Goal: Transaction & Acquisition: Subscribe to service/newsletter

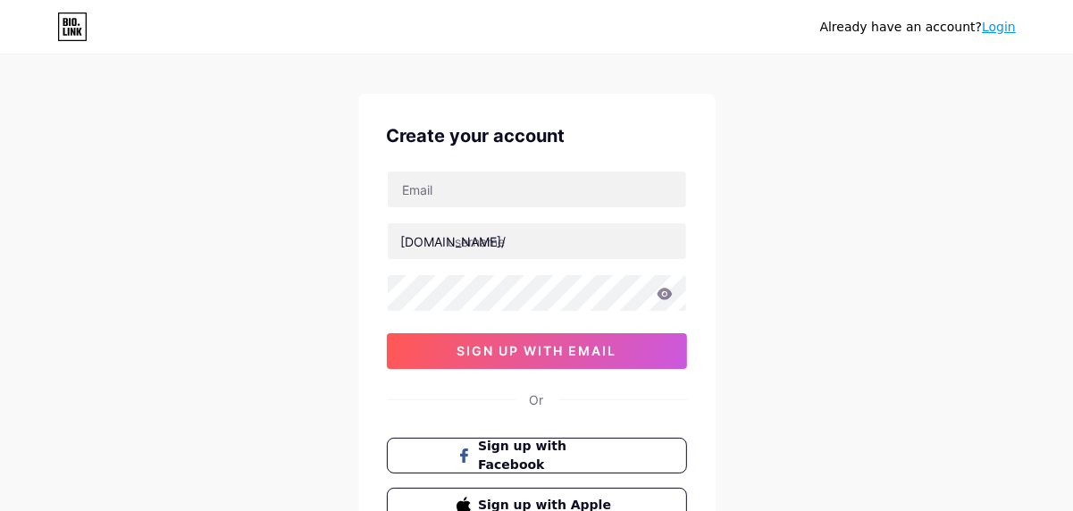
scroll to position [20, 0]
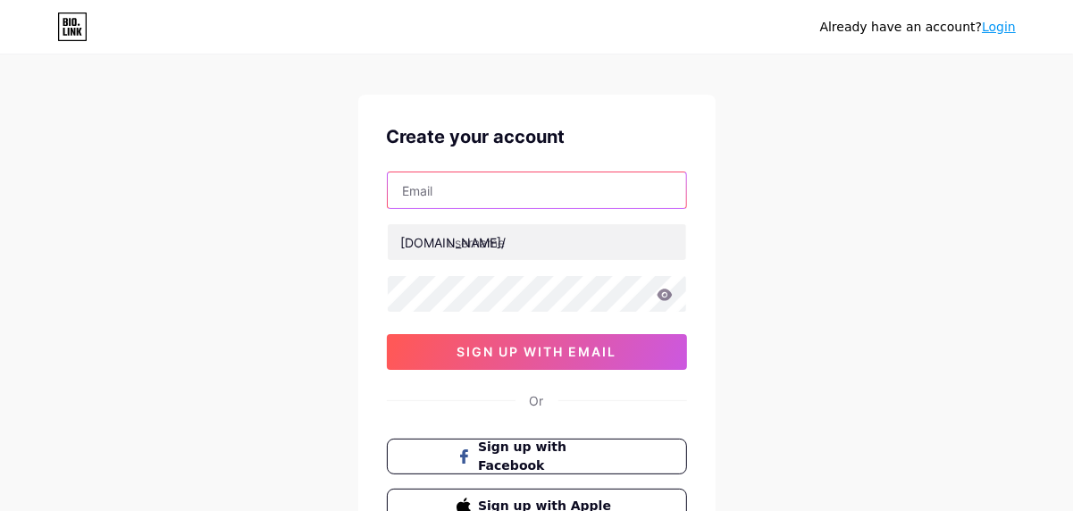
click at [450, 203] on input "text" at bounding box center [537, 190] width 299 height 36
type input "[EMAIL_ADDRESS][DOMAIN_NAME]"
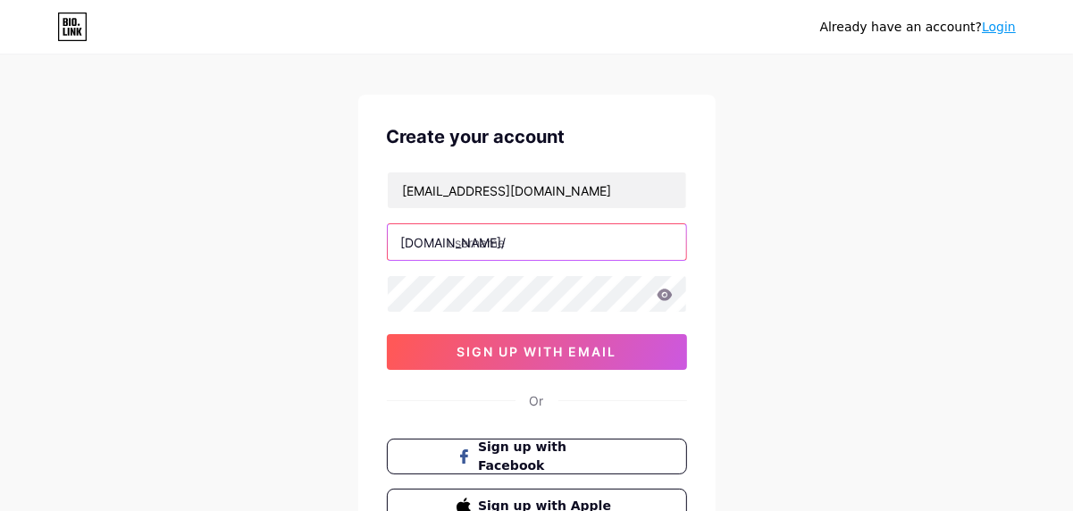
click at [546, 238] on input "text" at bounding box center [537, 242] width 299 height 36
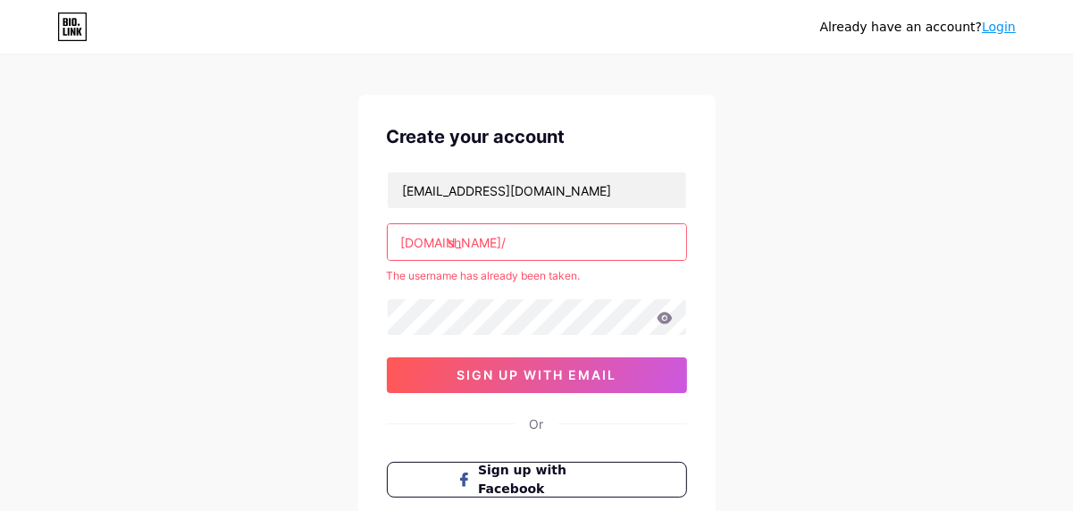
type input "s"
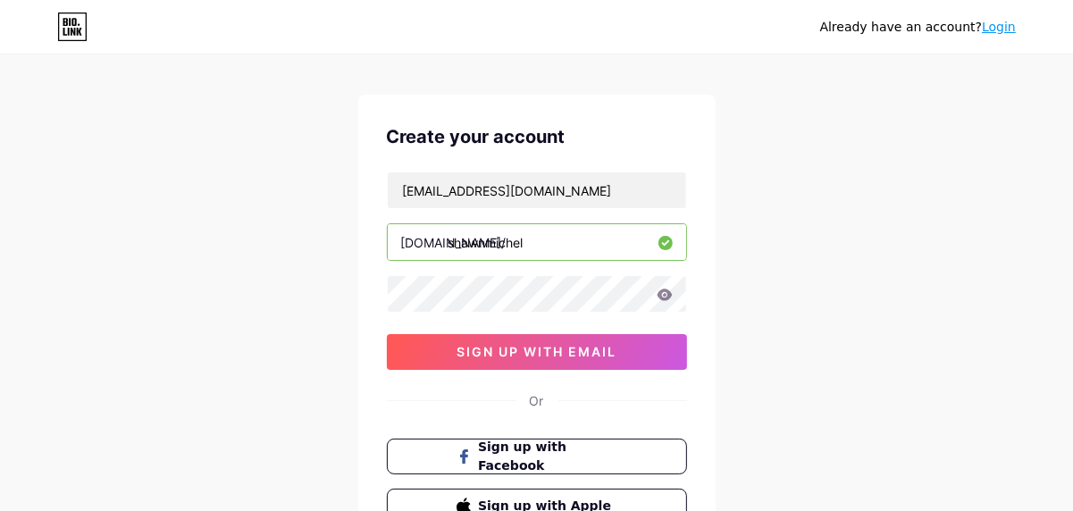
type input "shawnmichel"
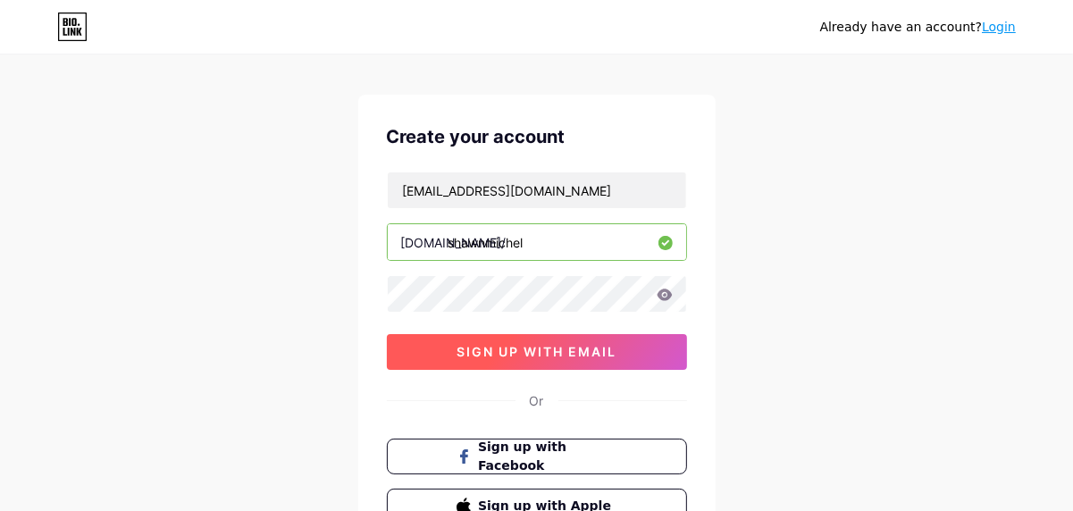
click at [532, 349] on span "sign up with email" at bounding box center [537, 351] width 160 height 15
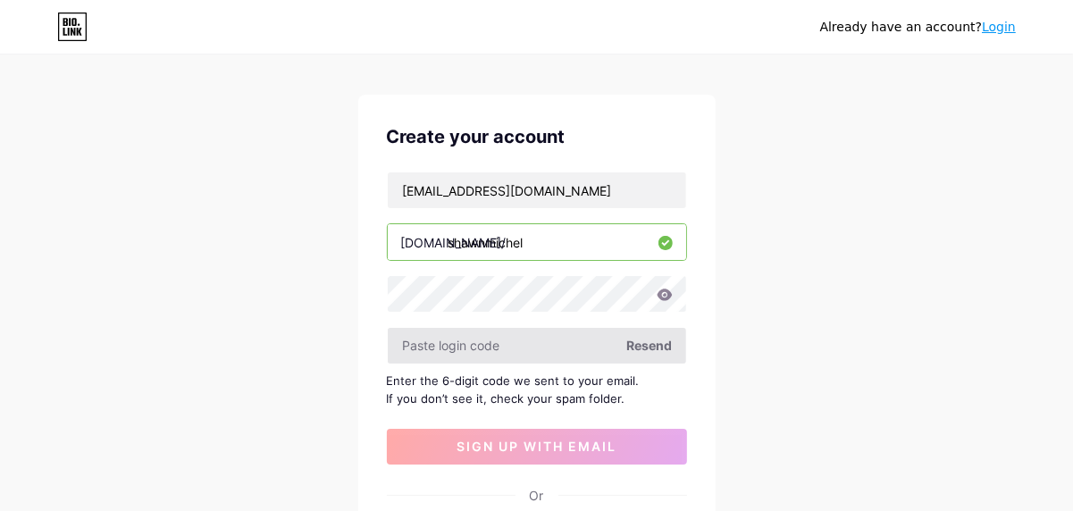
click at [462, 347] on input "text" at bounding box center [537, 346] width 299 height 36
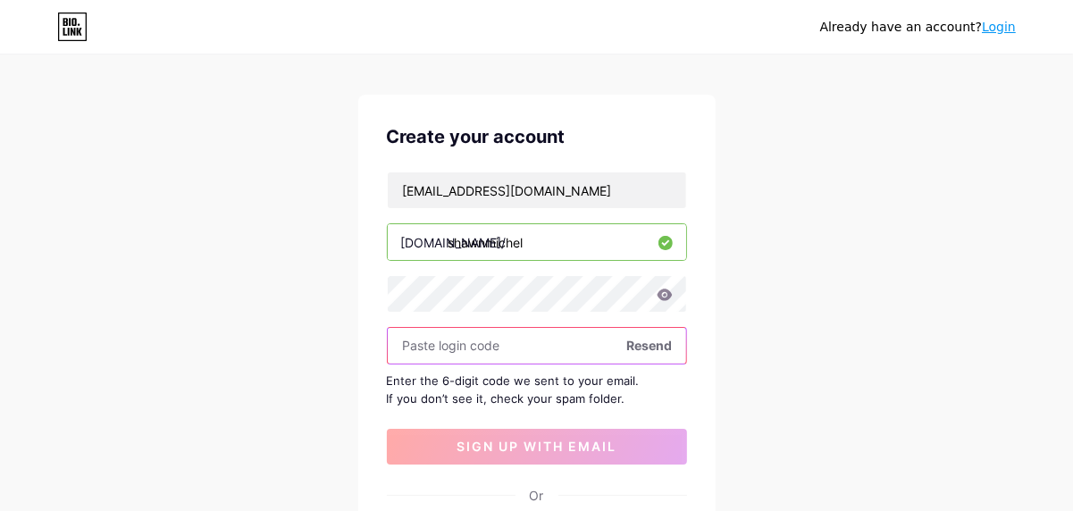
paste input "611229"
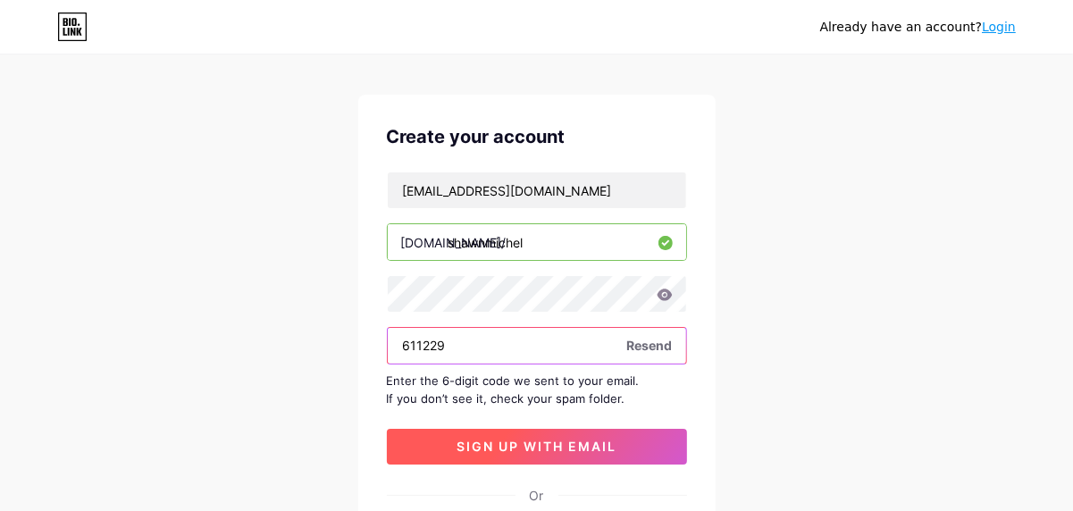
type input "611229"
click at [497, 431] on button "sign up with email" at bounding box center [537, 447] width 300 height 36
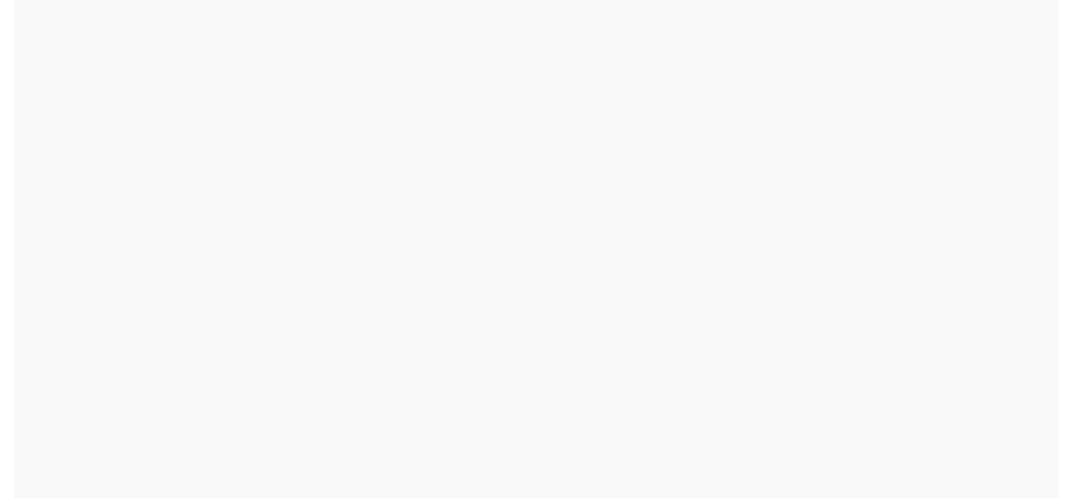
scroll to position [0, 0]
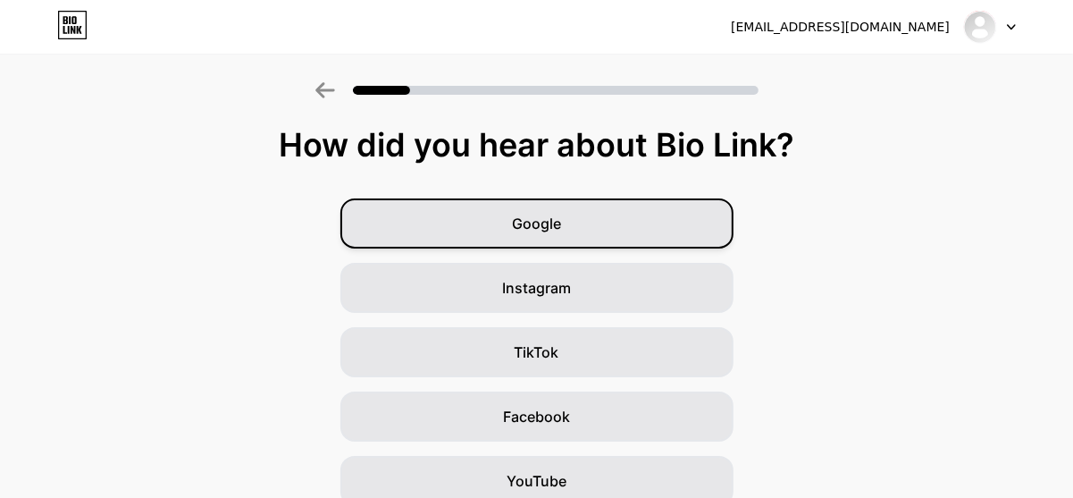
click at [567, 209] on div "Google" at bounding box center [537, 223] width 393 height 50
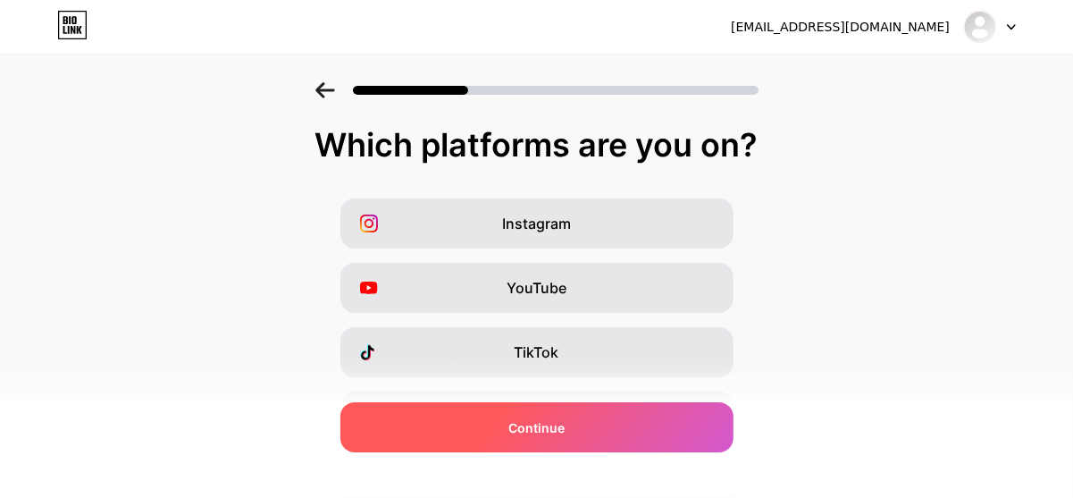
click at [548, 430] on span "Continue" at bounding box center [537, 427] width 56 height 19
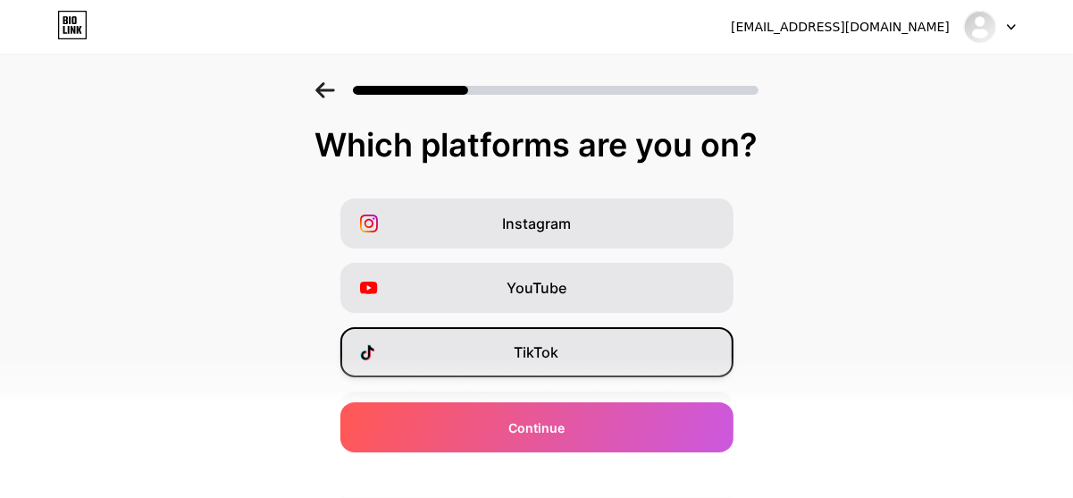
click at [554, 341] on span "TikTok" at bounding box center [537, 351] width 45 height 21
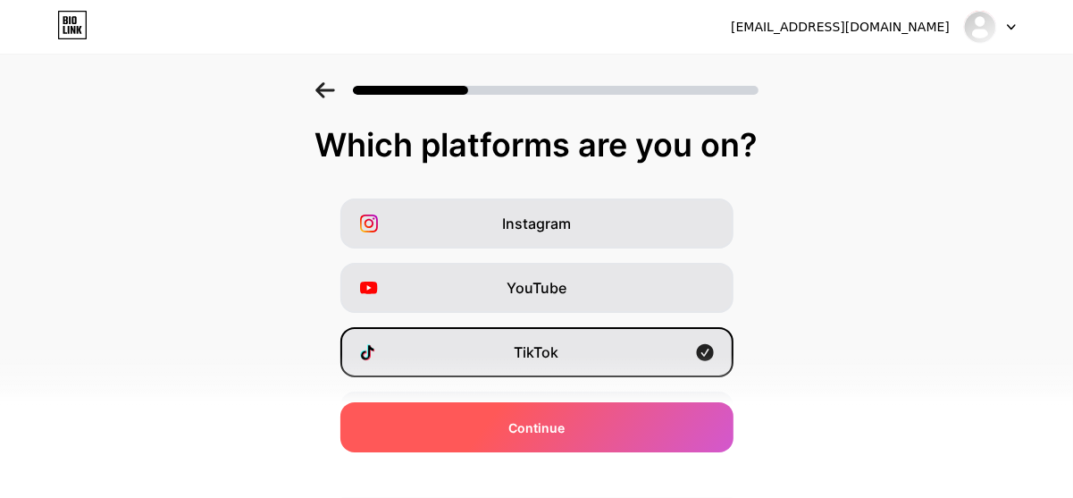
click at [542, 446] on div "Continue" at bounding box center [537, 427] width 393 height 50
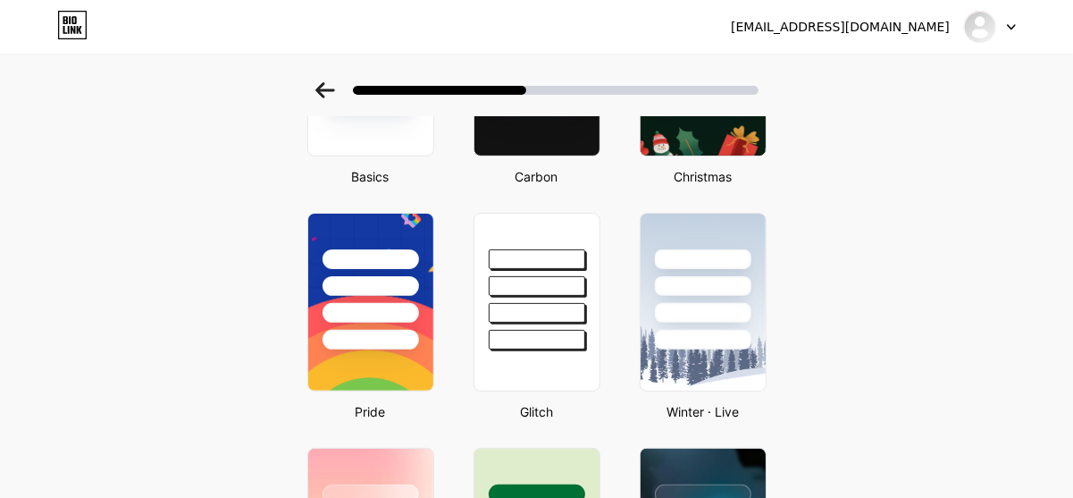
scroll to position [228, 0]
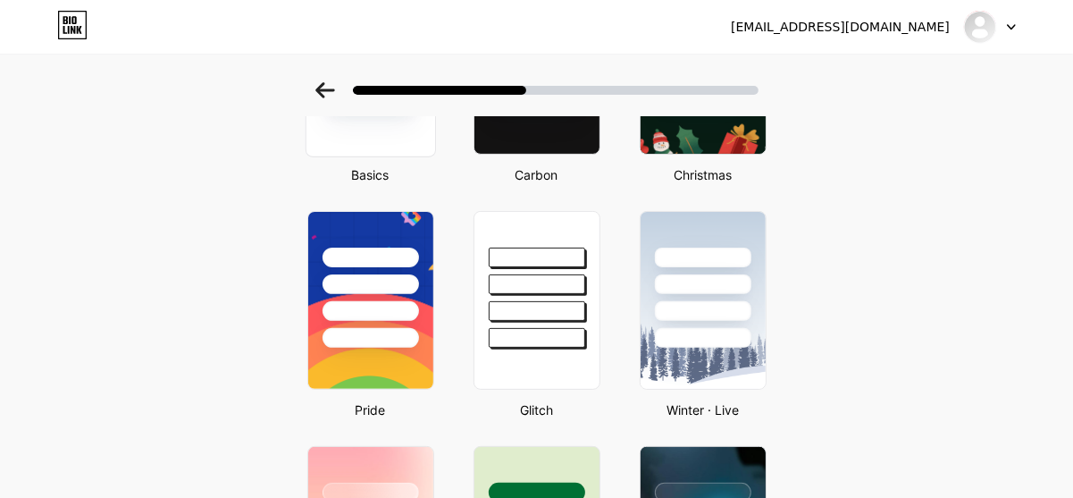
click at [375, 128] on div at bounding box center [370, 65] width 130 height 184
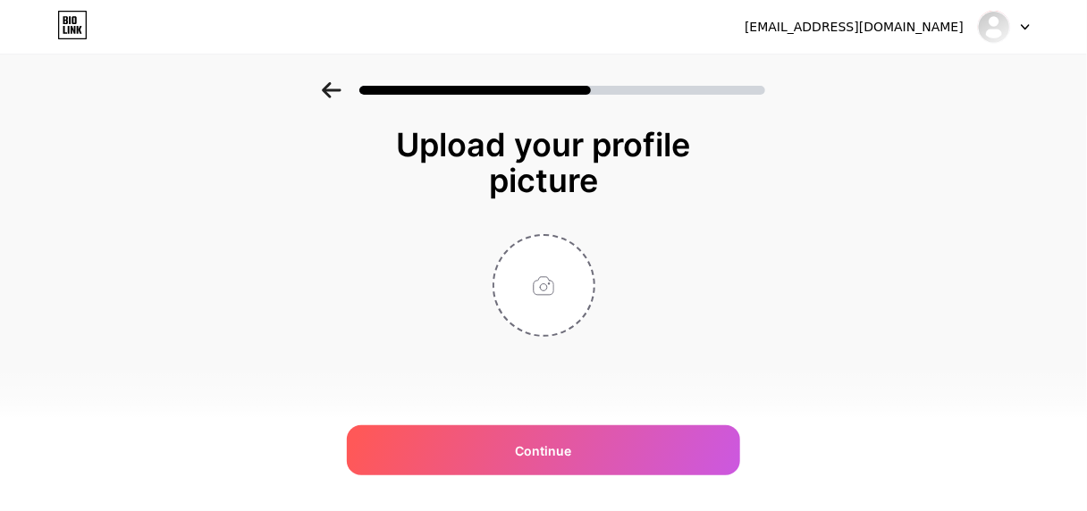
click at [505, 167] on div "Upload your profile picture" at bounding box center [544, 163] width 340 height 72
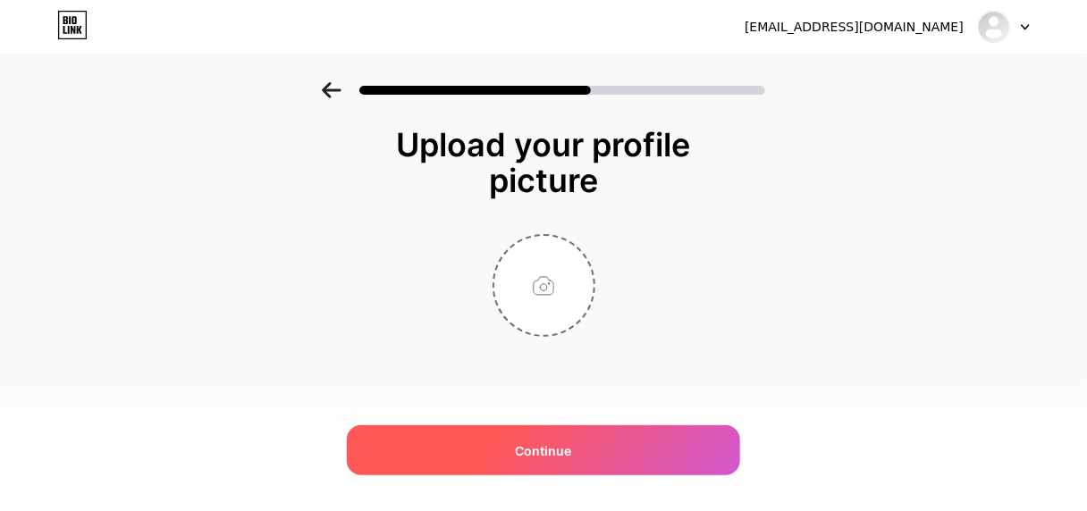
click at [497, 449] on div "Continue" at bounding box center [543, 450] width 393 height 50
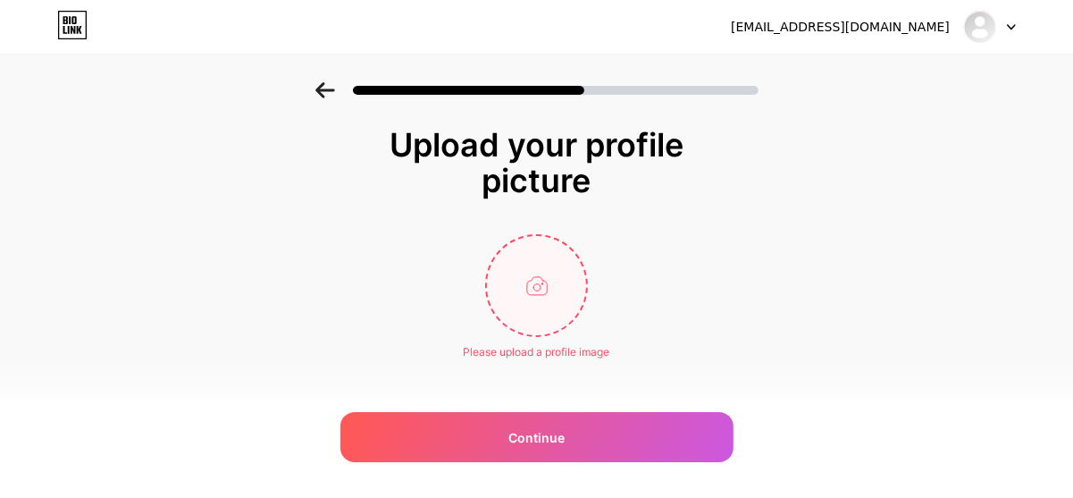
scroll to position [22, 0]
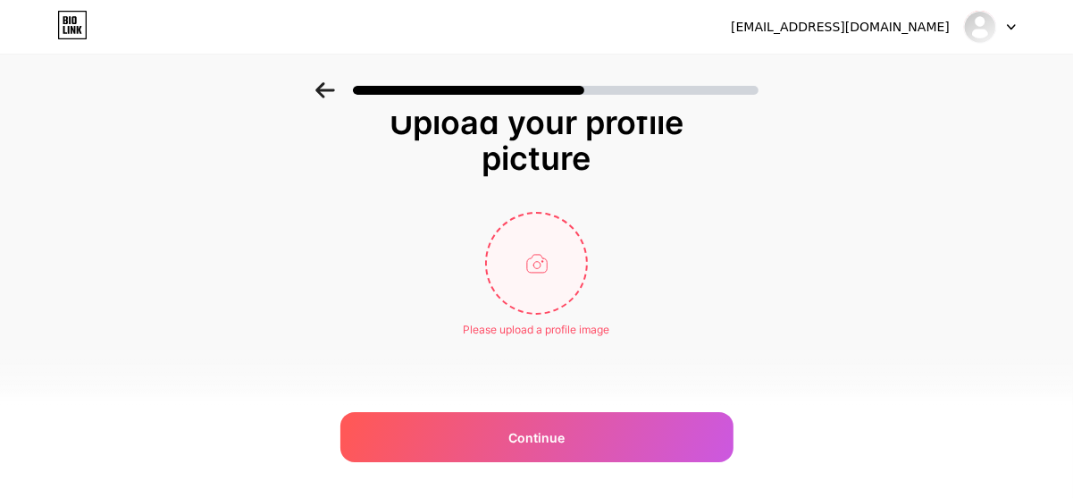
click at [549, 276] on input "file" at bounding box center [536, 263] width 99 height 99
type input "C:\fakepath\Untitleddesign6-1-4-1-243x300-1.webp"
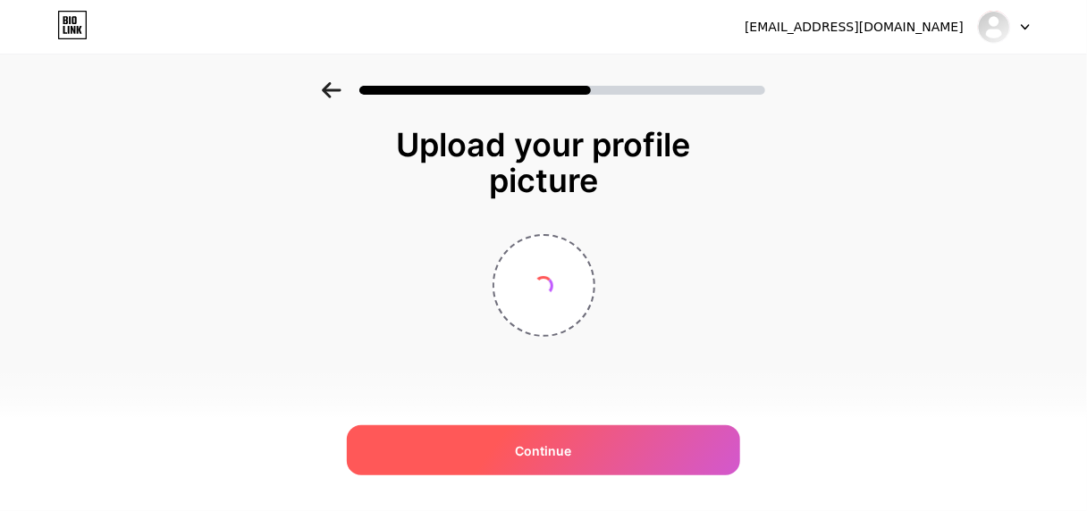
click at [531, 453] on span "Continue" at bounding box center [544, 451] width 56 height 19
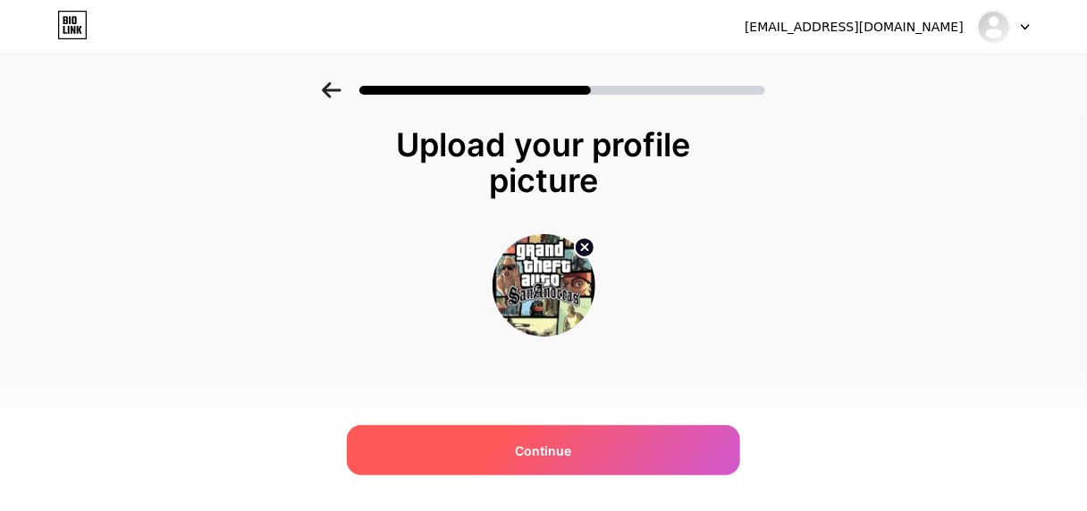
click at [531, 453] on span "Continue" at bounding box center [544, 451] width 56 height 19
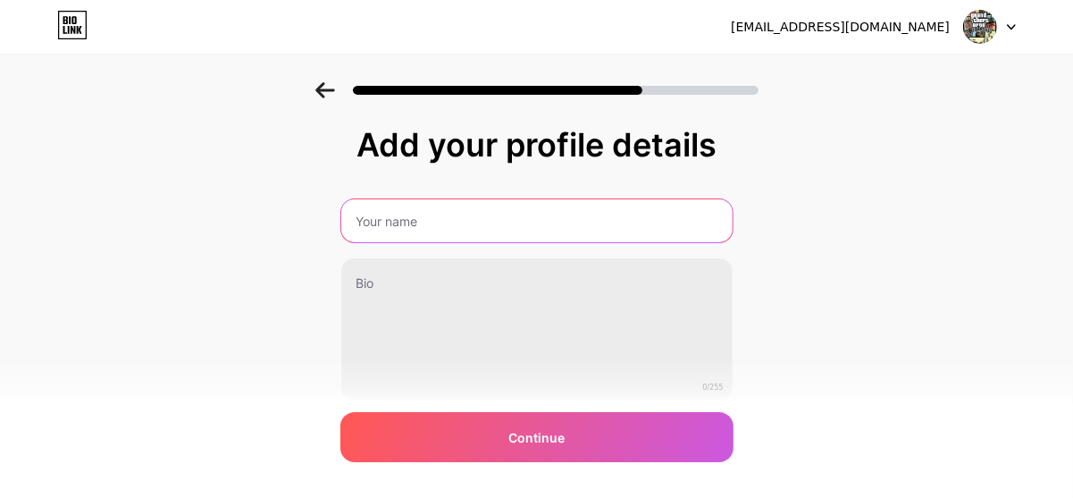
click at [430, 215] on input "text" at bounding box center [536, 220] width 391 height 43
type input "[PERSON_NAME]"
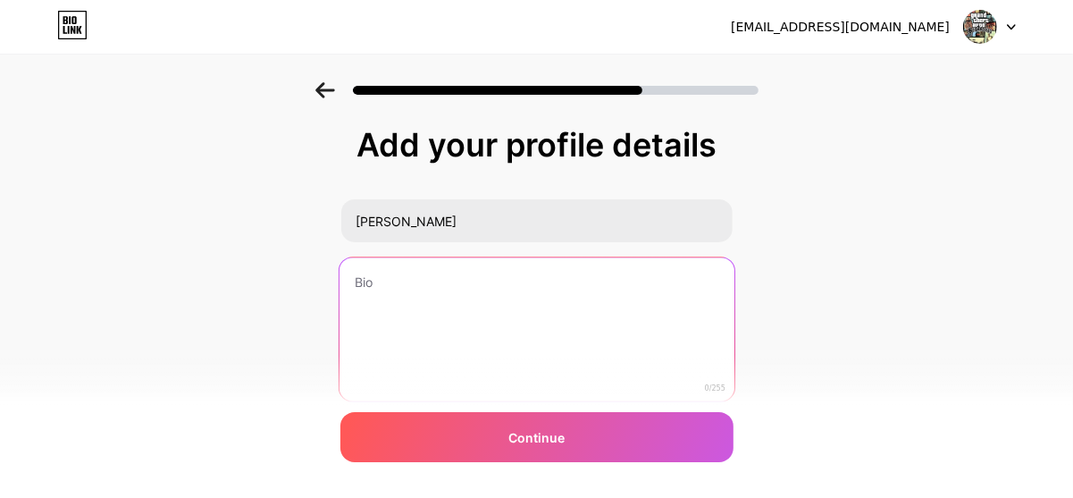
click at [439, 298] on textarea at bounding box center [536, 330] width 395 height 146
paste textarea "Get the latest NullsBrawls modded Brawl Stars APK with unlocked skins, unlimite…"
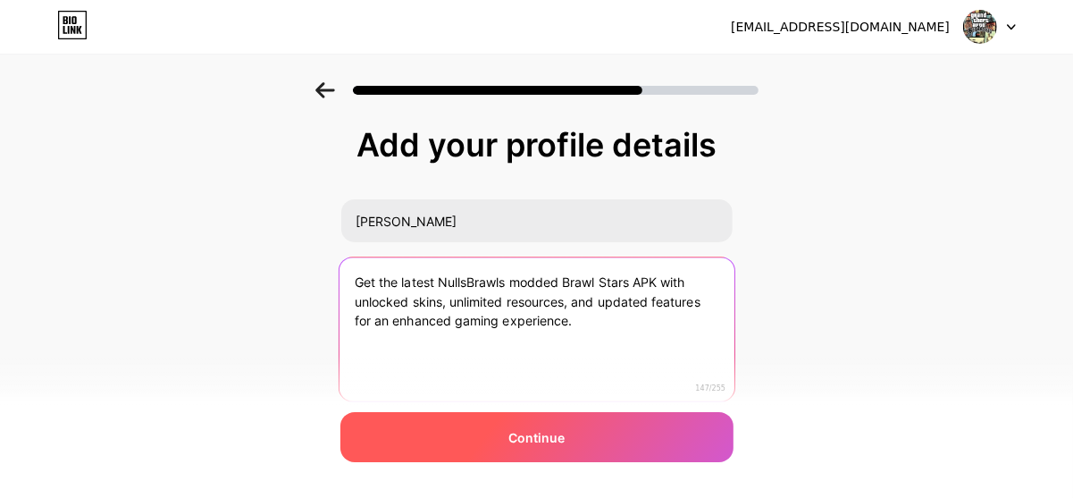
type textarea "Get the latest NullsBrawls modded Brawl Stars APK with unlocked skins, unlimite…"
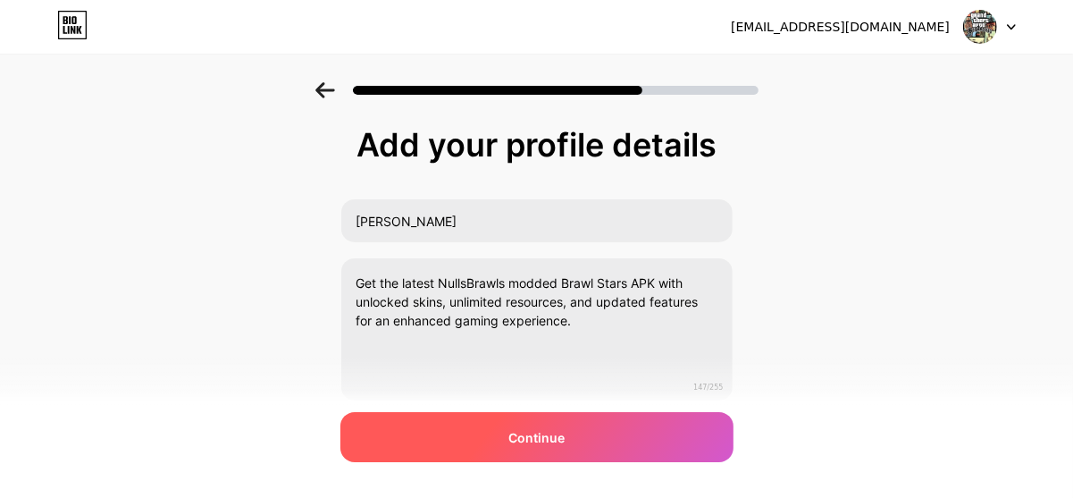
click at [515, 442] on div "Continue" at bounding box center [537, 437] width 393 height 50
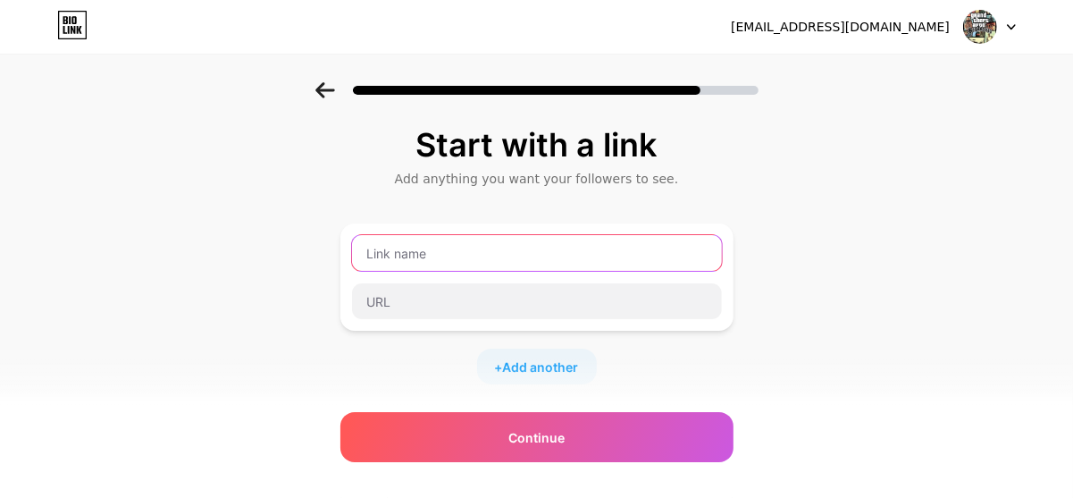
click at [419, 250] on input "text" at bounding box center [537, 253] width 370 height 36
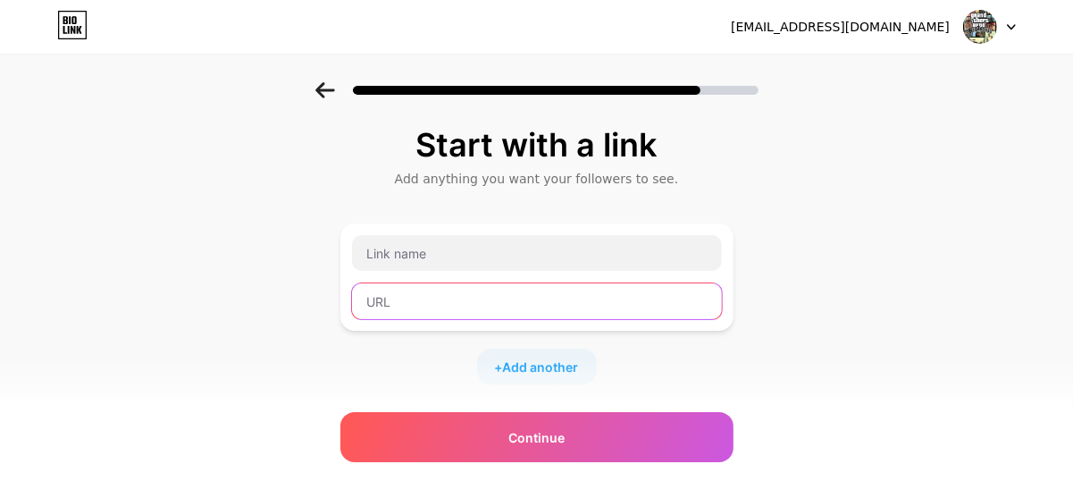
click at [416, 295] on input "text" at bounding box center [537, 301] width 370 height 36
paste input "[URL][DOMAIN_NAME]"
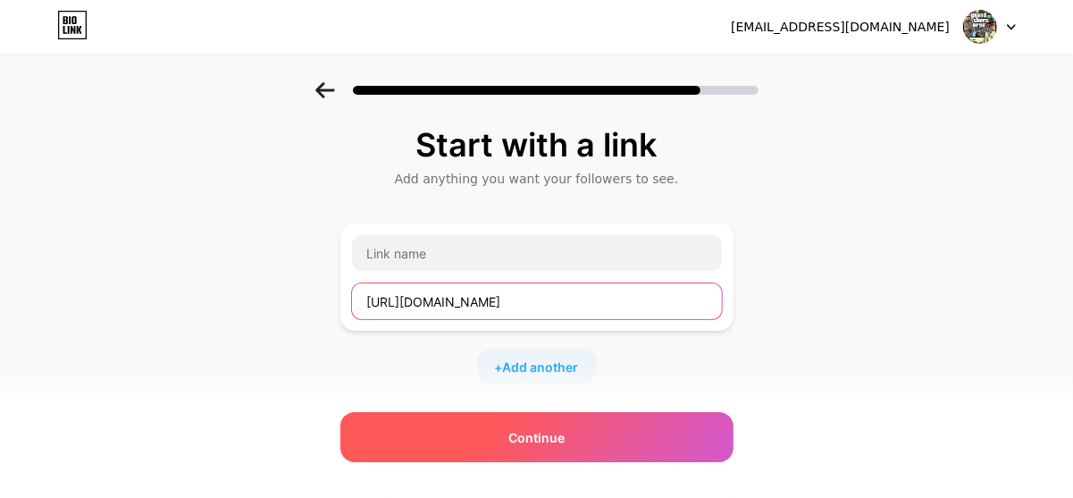
type input "[URL][DOMAIN_NAME]"
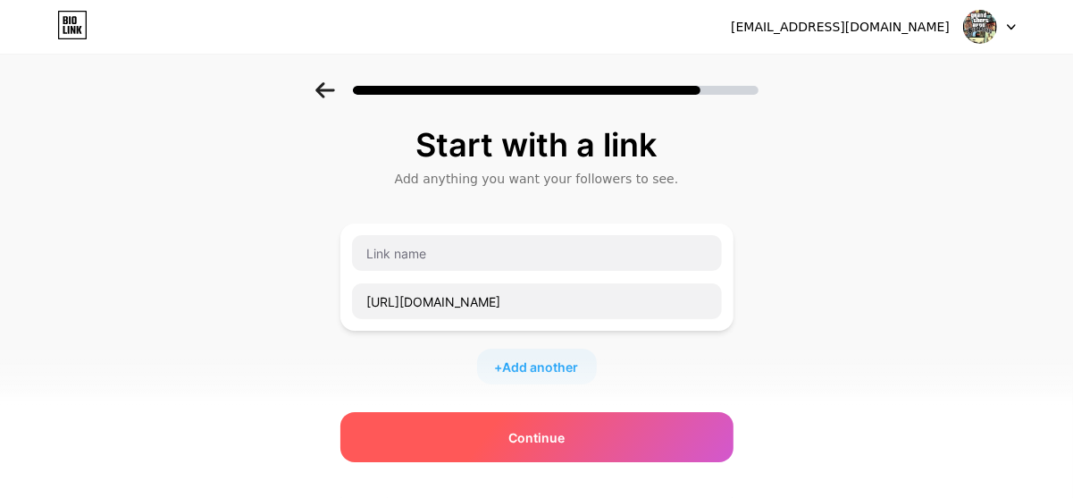
click at [576, 440] on div "Continue" at bounding box center [537, 437] width 393 height 50
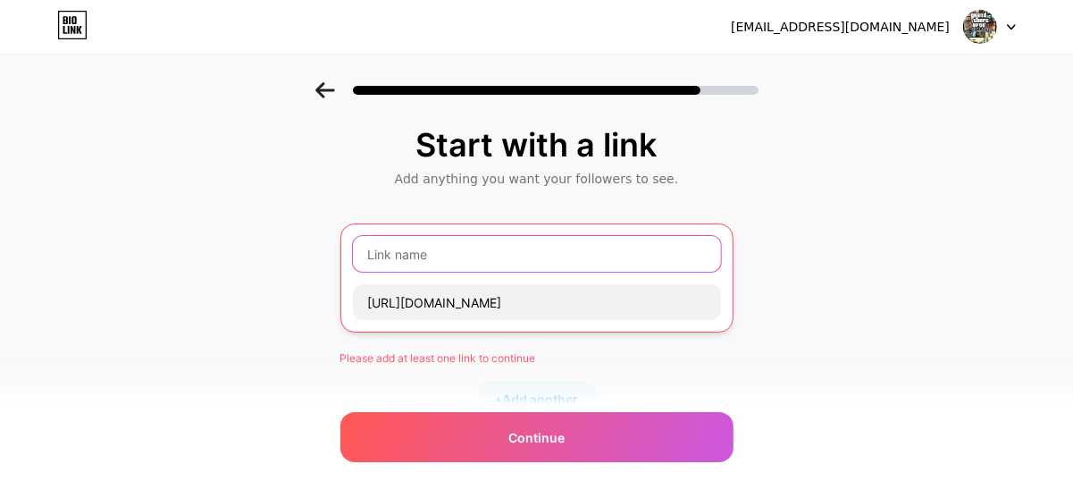
click at [482, 270] on input "text" at bounding box center [537, 254] width 368 height 36
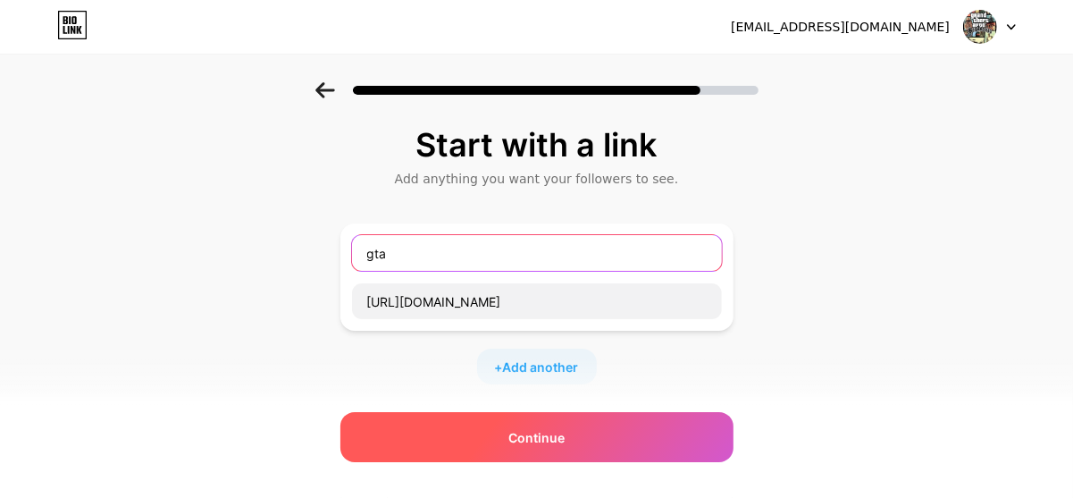
type input "gta"
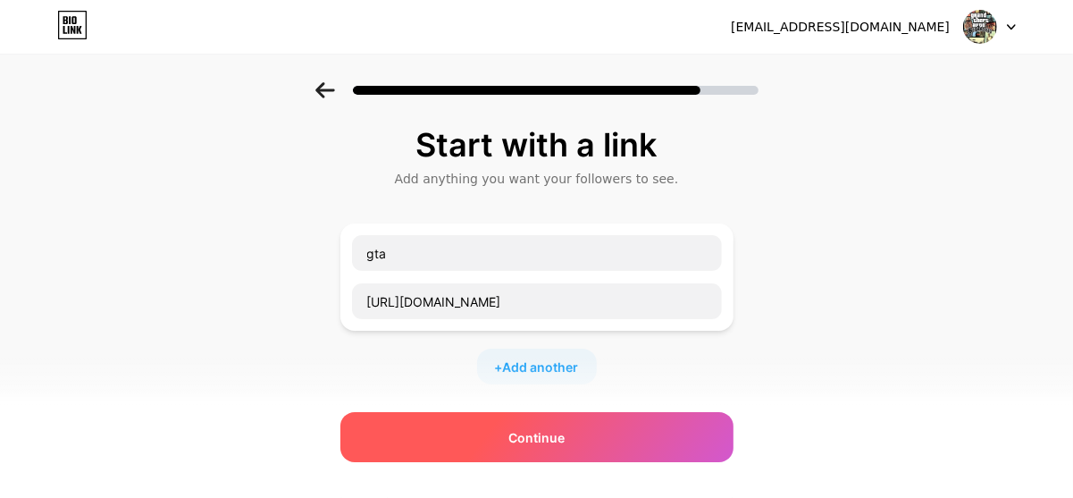
click at [607, 452] on div "Continue" at bounding box center [537, 437] width 393 height 50
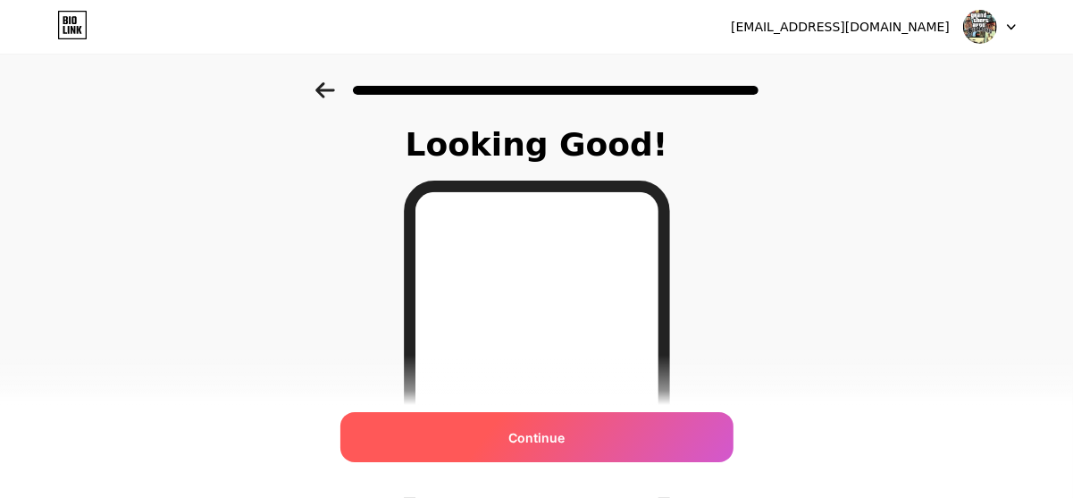
click at [559, 433] on span "Continue" at bounding box center [537, 437] width 56 height 19
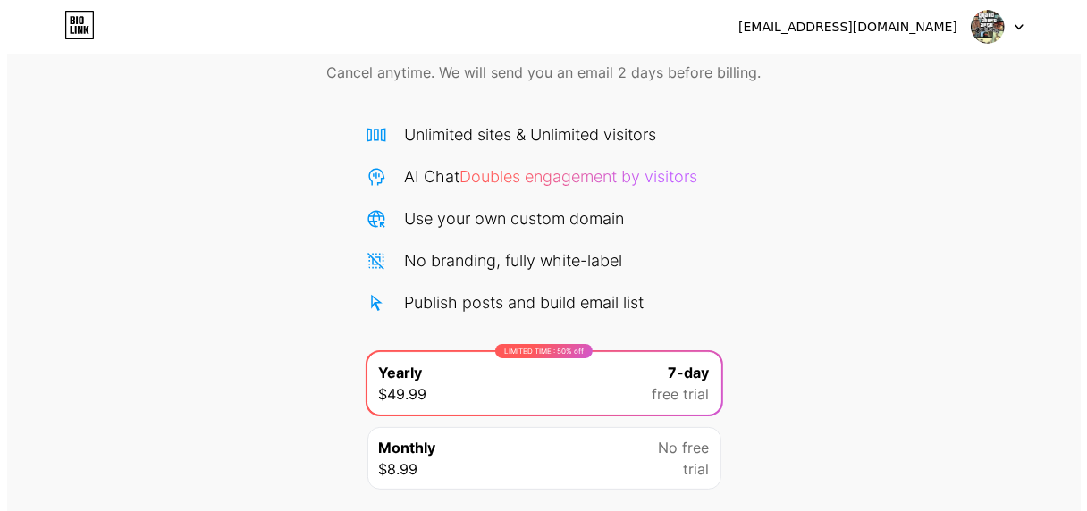
scroll to position [206, 0]
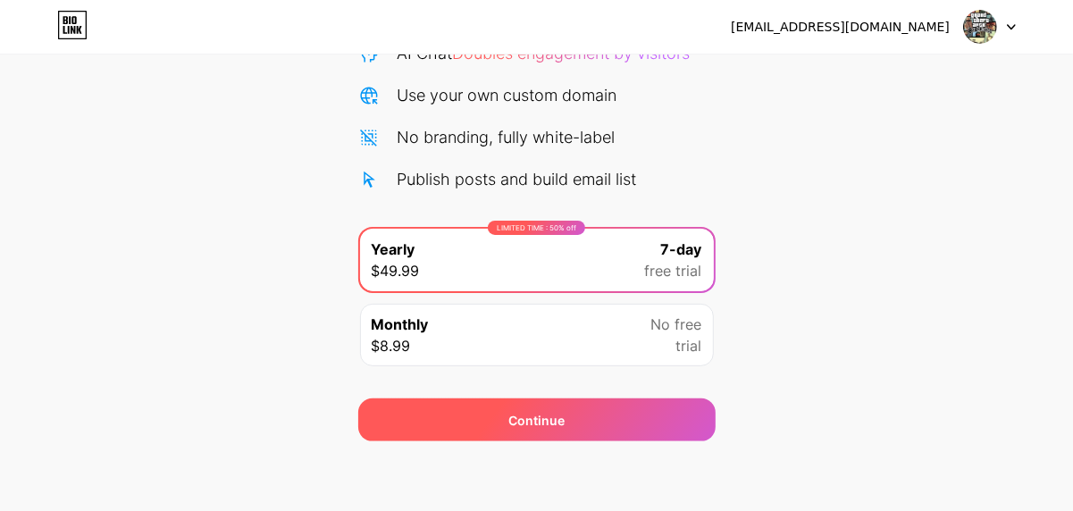
click at [475, 400] on div "Continue" at bounding box center [537, 420] width 358 height 43
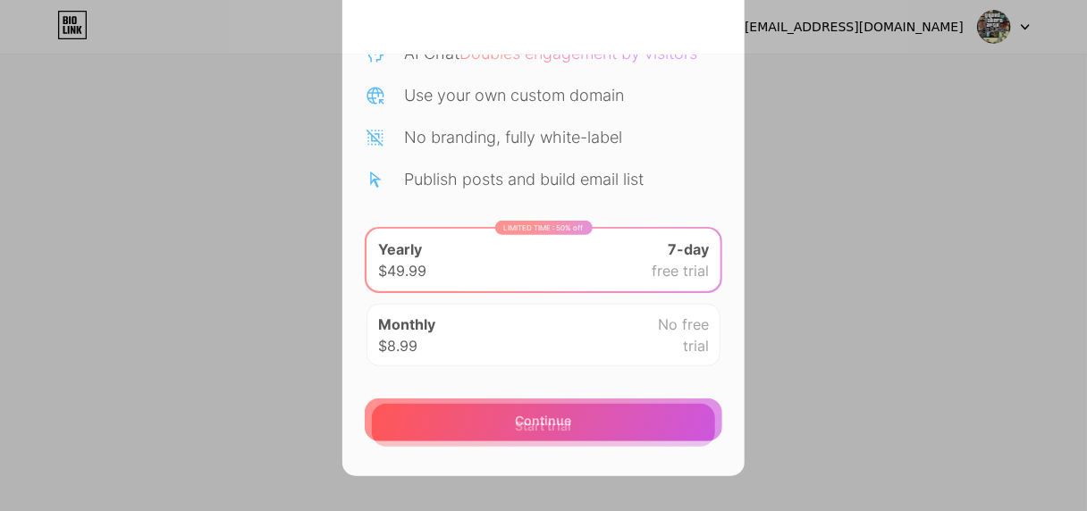
scroll to position [0, 0]
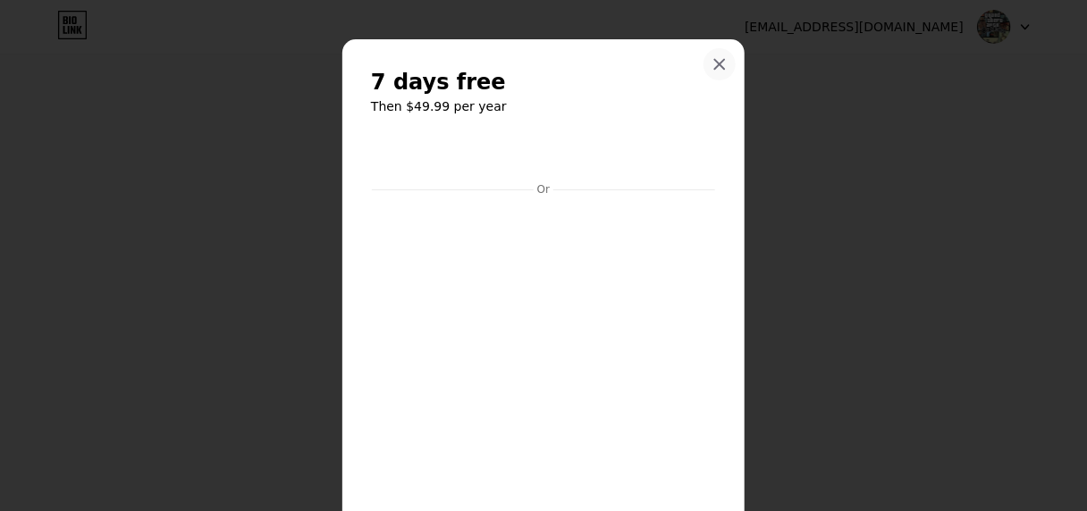
click at [715, 65] on icon at bounding box center [720, 65] width 10 height 10
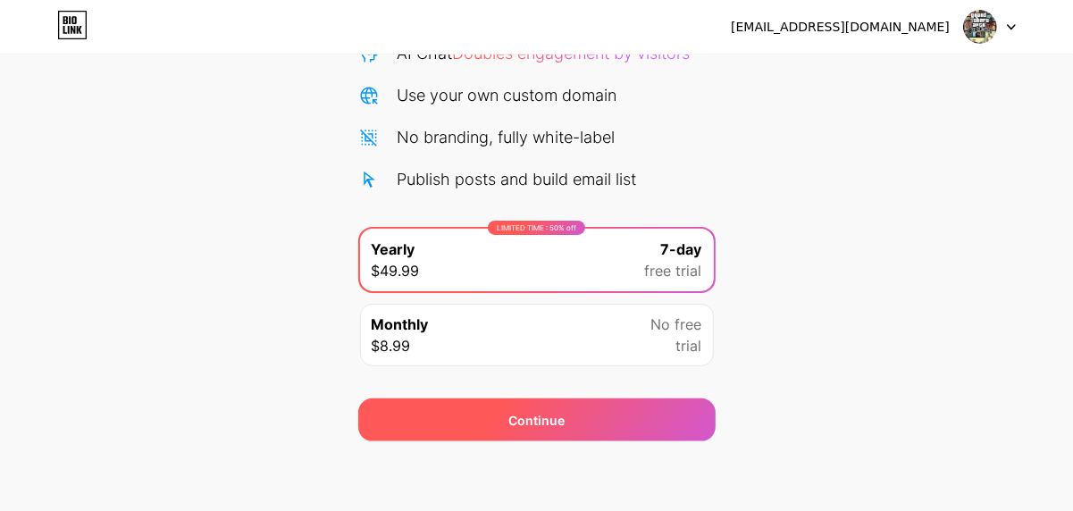
click at [551, 431] on div "Continue" at bounding box center [537, 420] width 358 height 43
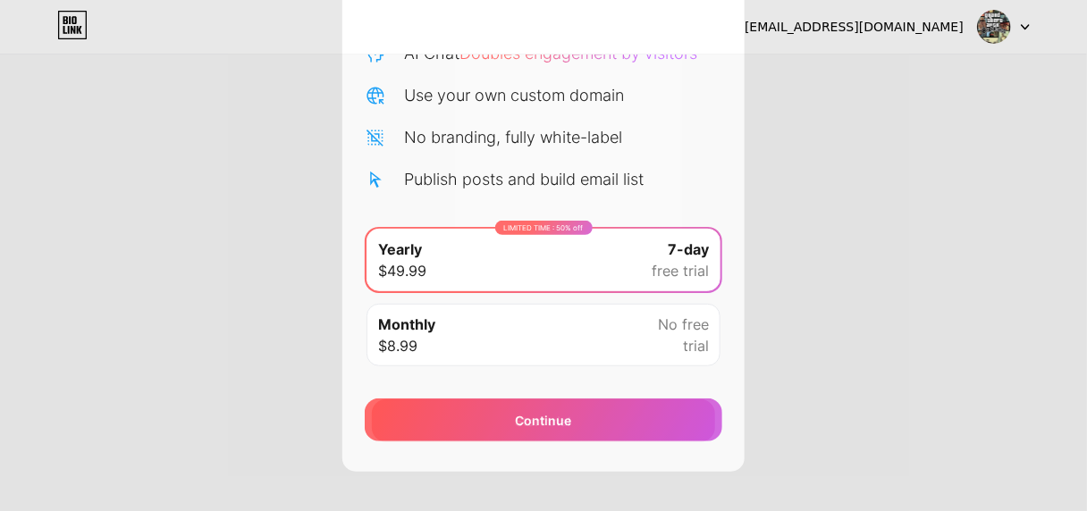
click at [571, 431] on div "Start trial" at bounding box center [543, 421] width 343 height 43
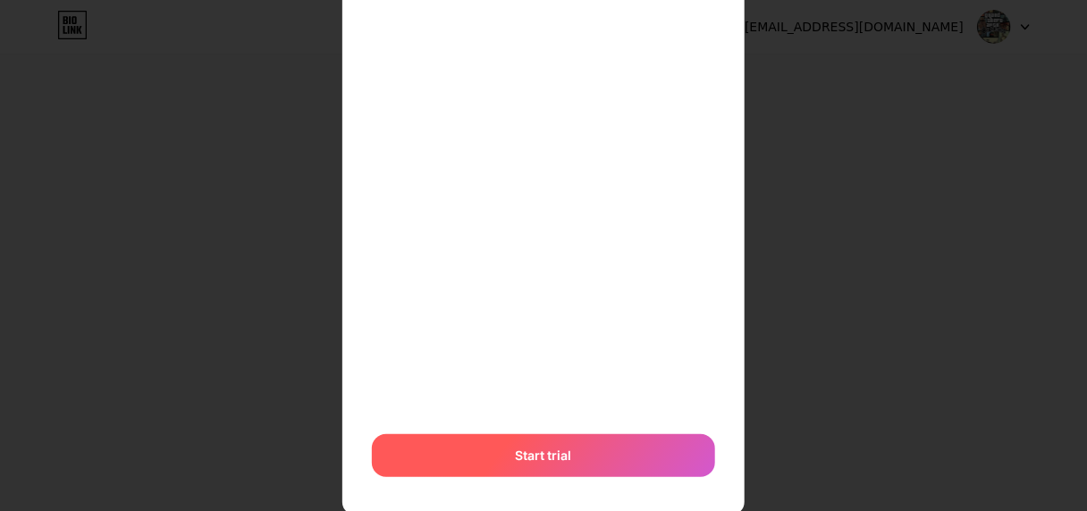
scroll to position [239, 0]
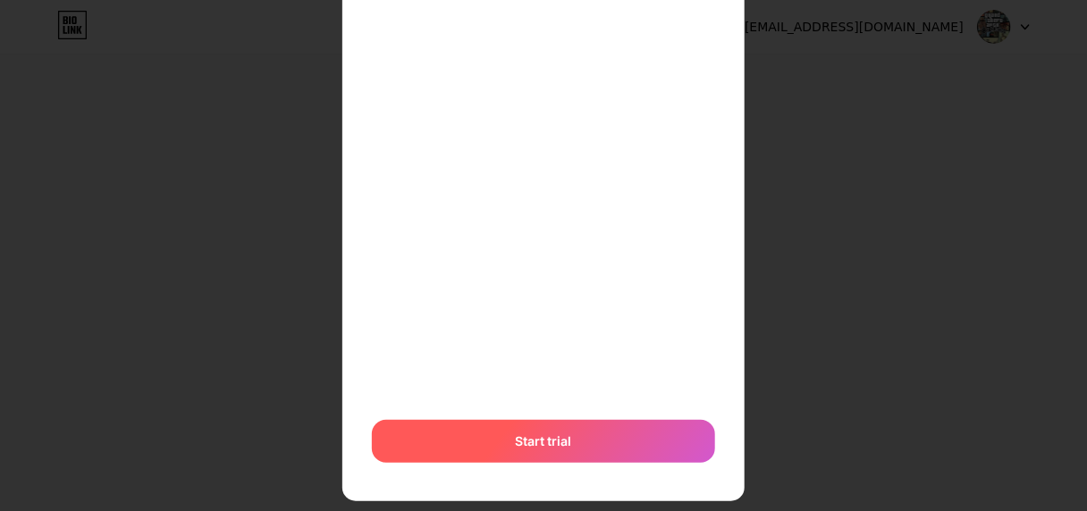
click at [571, 431] on div "Start trial" at bounding box center [543, 441] width 343 height 43
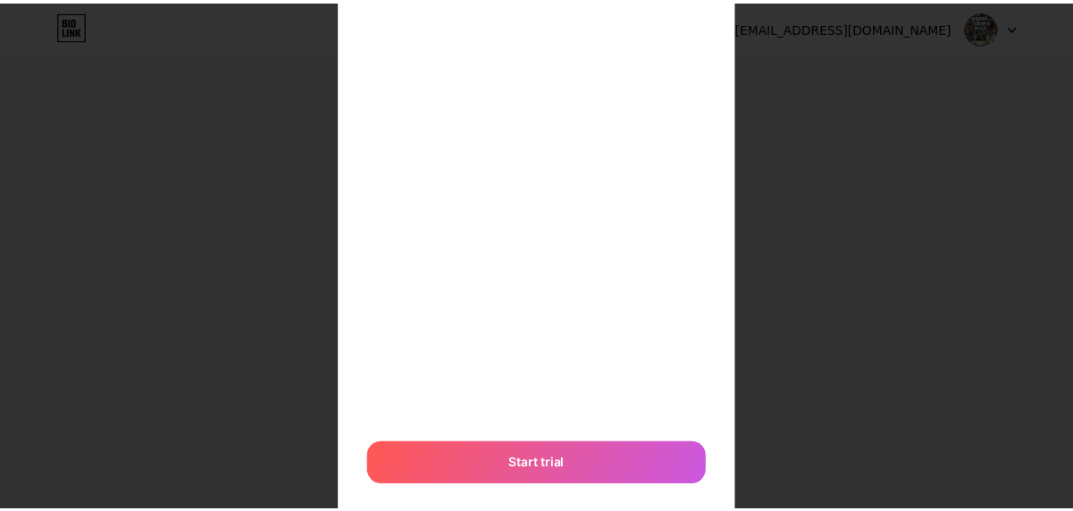
scroll to position [0, 0]
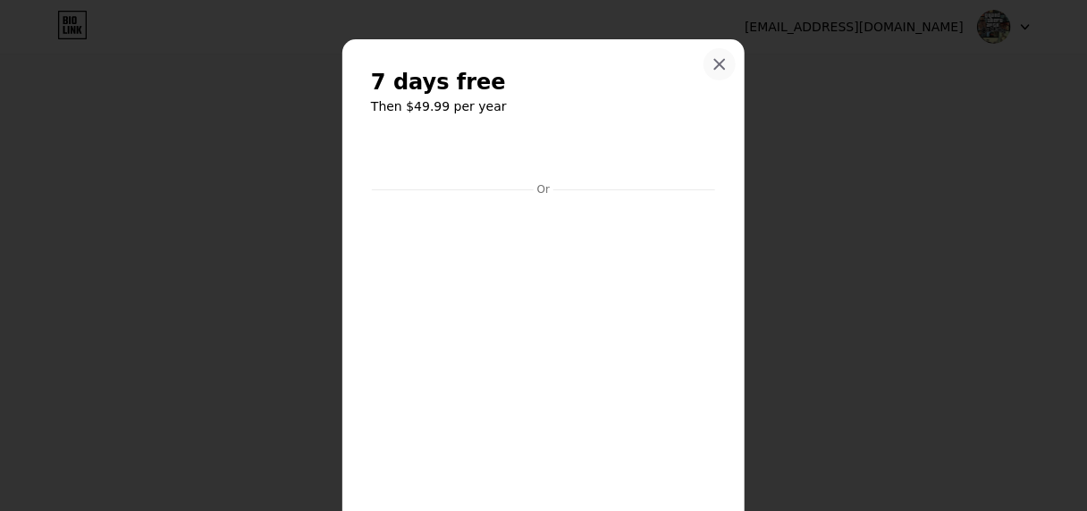
click at [724, 61] on div at bounding box center [719, 64] width 32 height 32
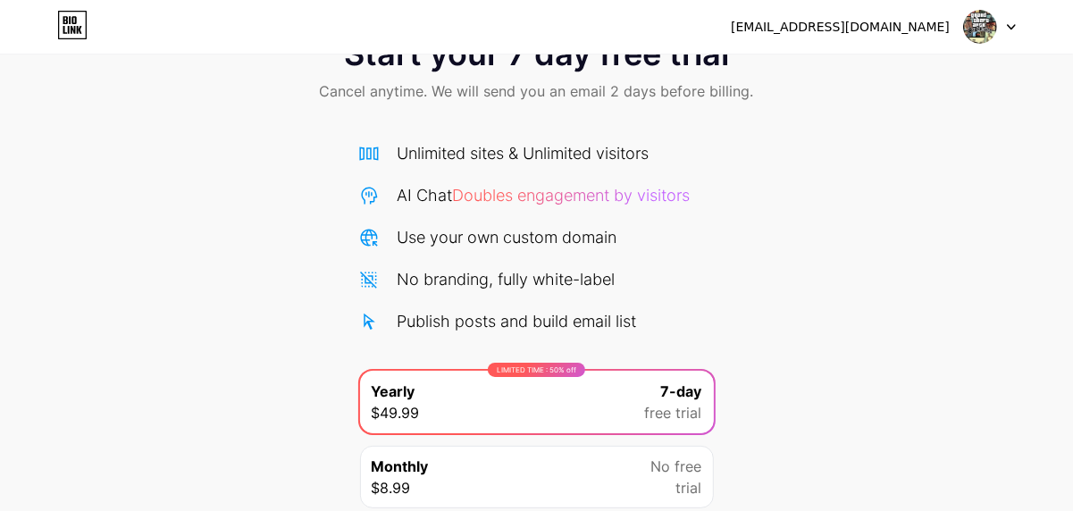
scroll to position [67, 0]
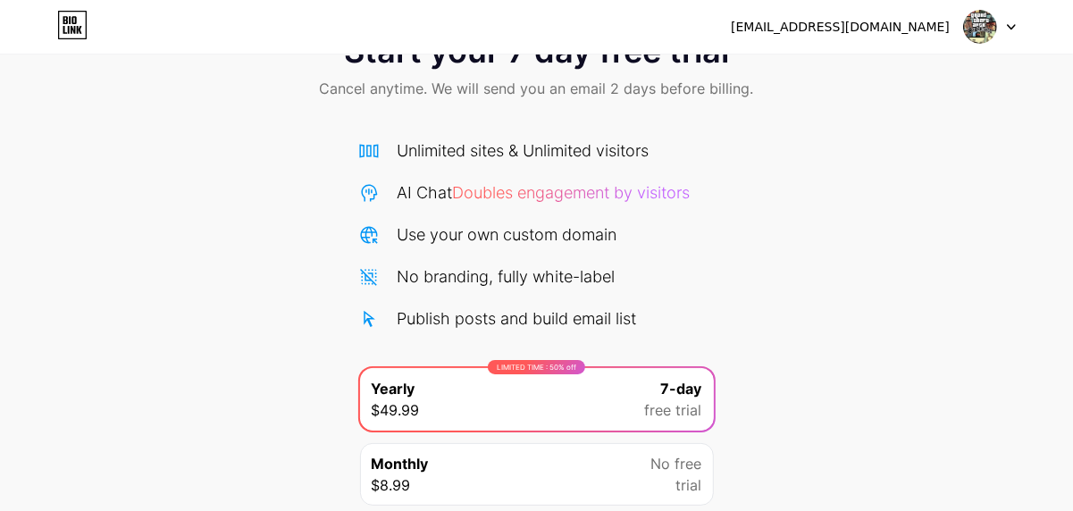
click at [402, 407] on span "$49.99" at bounding box center [396, 410] width 48 height 21
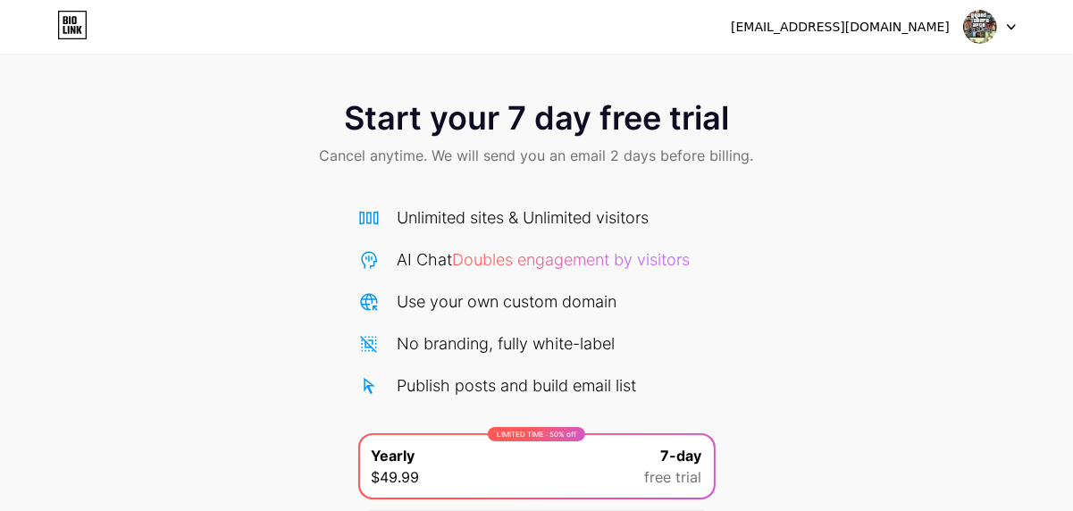
click at [896, 29] on div "[EMAIL_ADDRESS][DOMAIN_NAME]" at bounding box center [840, 27] width 219 height 19
click at [992, 26] on img at bounding box center [980, 27] width 34 height 34
click at [1012, 21] on div at bounding box center [990, 27] width 52 height 32
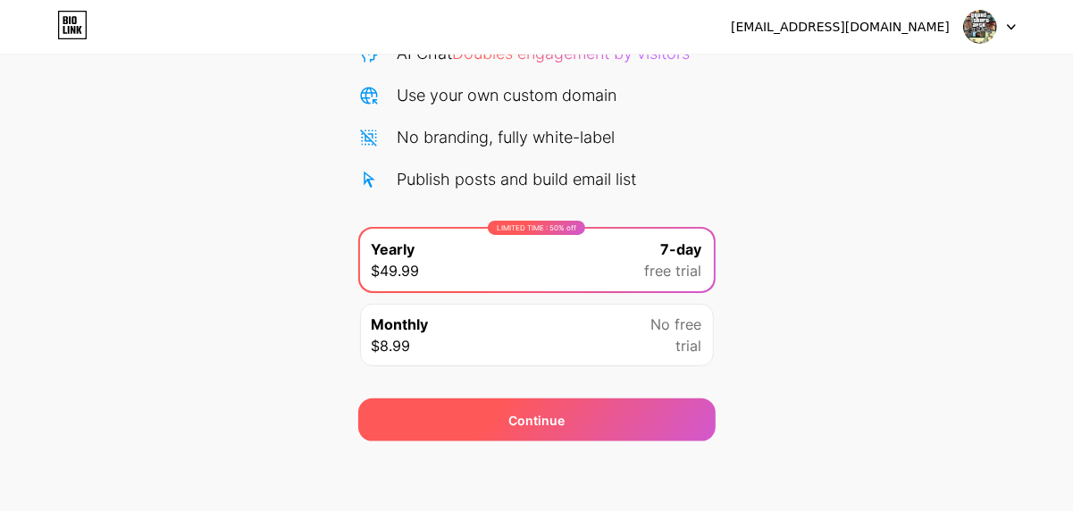
click at [593, 415] on div "Continue" at bounding box center [537, 420] width 358 height 43
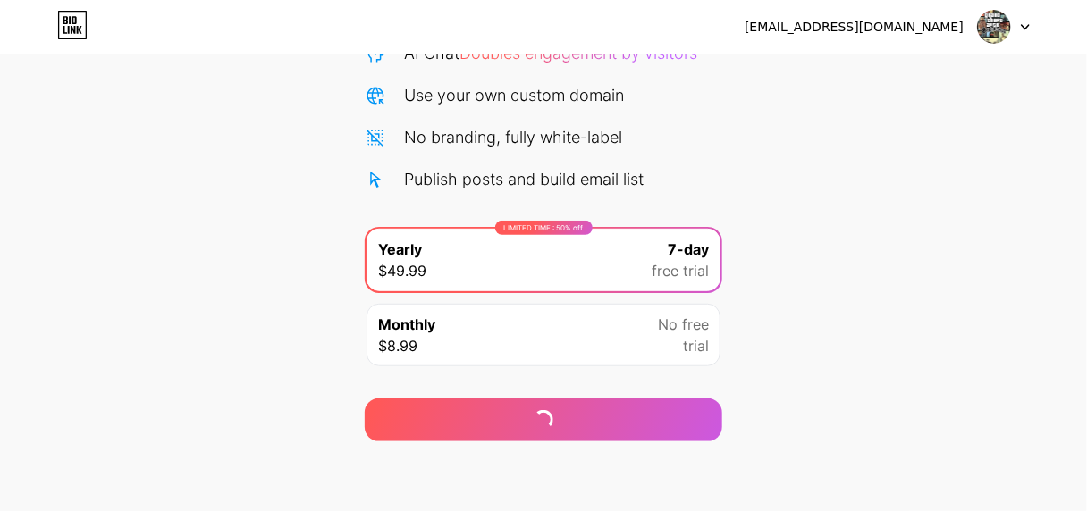
click at [557, 348] on div "Start your 7 day free trial Cancel anytime. We will send you an email 2 days be…" at bounding box center [543, 159] width 1087 height 566
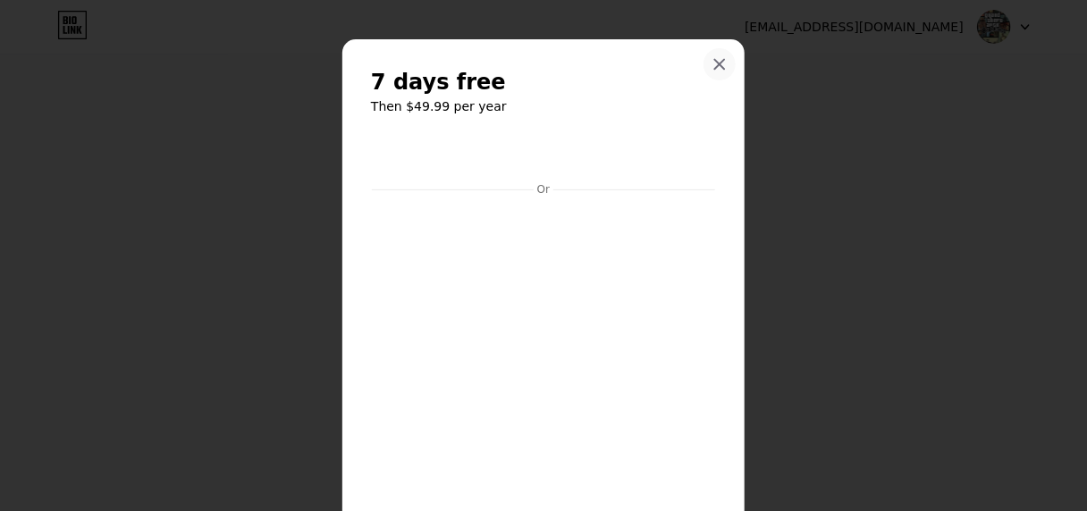
click at [715, 66] on icon at bounding box center [720, 65] width 10 height 10
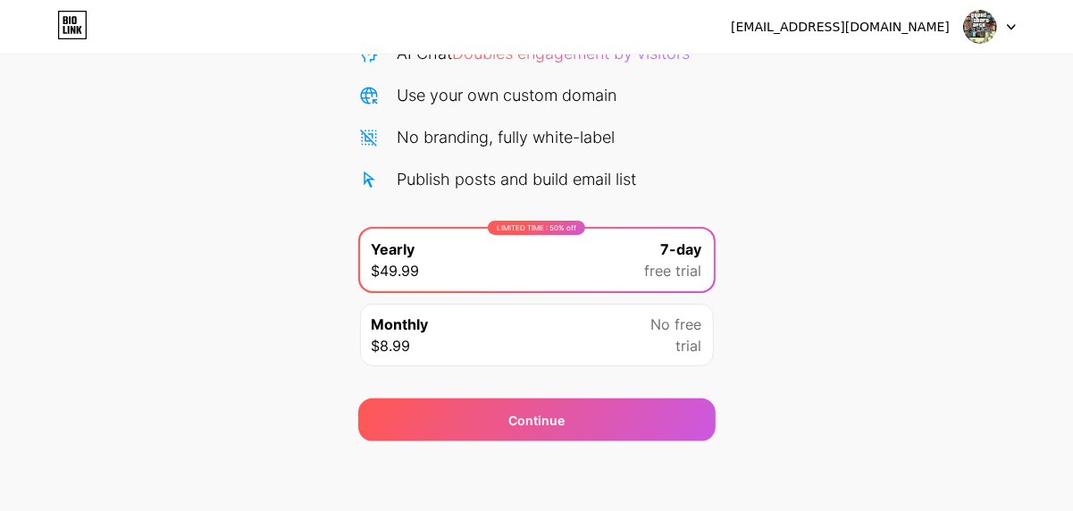
click at [674, 272] on span "free trial" at bounding box center [673, 270] width 57 height 21
drag, startPoint x: 674, startPoint y: 272, endPoint x: 581, endPoint y: 265, distance: 93.2
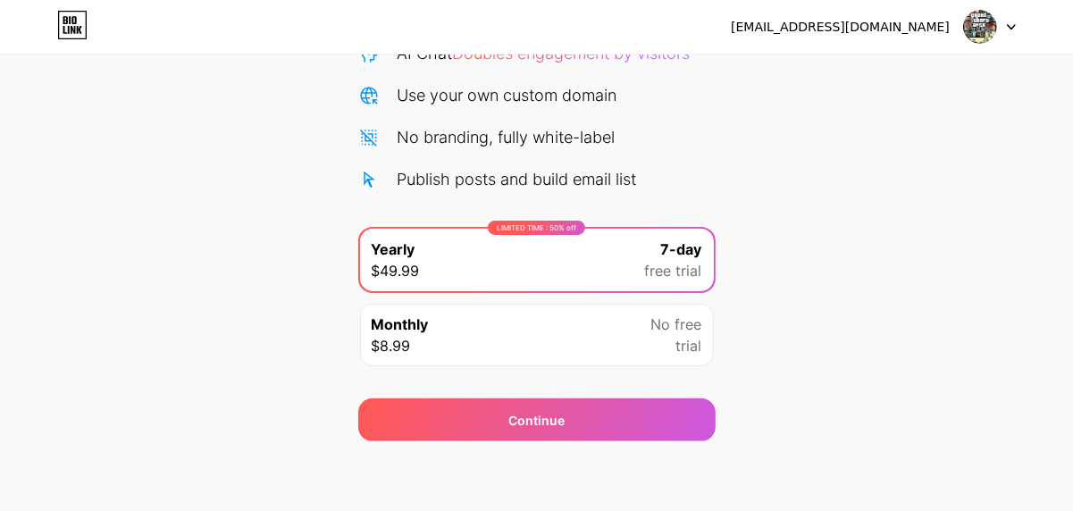
click at [581, 265] on div "LIMITED TIME : 50% off Yearly $49.99 7-day free trial" at bounding box center [537, 260] width 354 height 63
click at [516, 229] on div "LIMITED TIME : 50% off" at bounding box center [536, 228] width 97 height 14
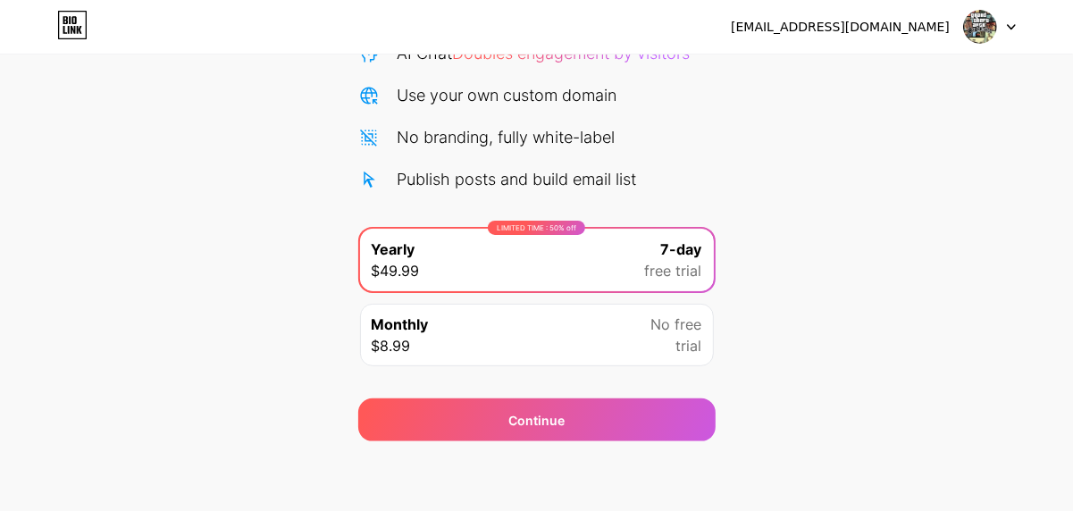
click at [403, 287] on div "LIMITED TIME : 50% off Yearly $49.99 7-day free trial" at bounding box center [537, 260] width 354 height 63
click at [284, 335] on div "Start your 7 day free trial Cancel anytime. We will send you an email 2 days be…" at bounding box center [536, 159] width 1073 height 566
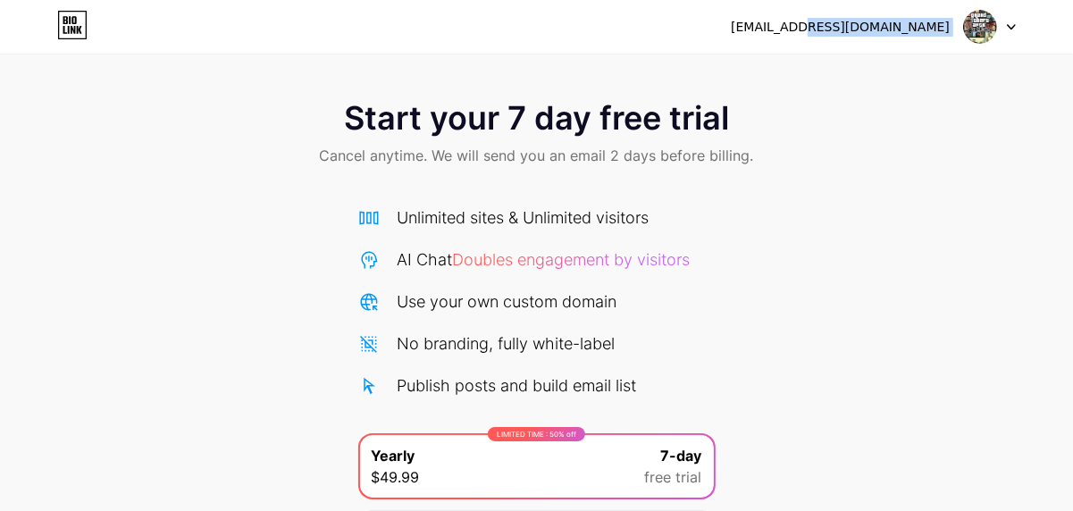
drag, startPoint x: 837, startPoint y: 17, endPoint x: 971, endPoint y: 25, distance: 133.4
click at [971, 25] on div "[EMAIL_ADDRESS][DOMAIN_NAME]" at bounding box center [873, 27] width 285 height 32
click at [971, 25] on img at bounding box center [980, 27] width 34 height 34
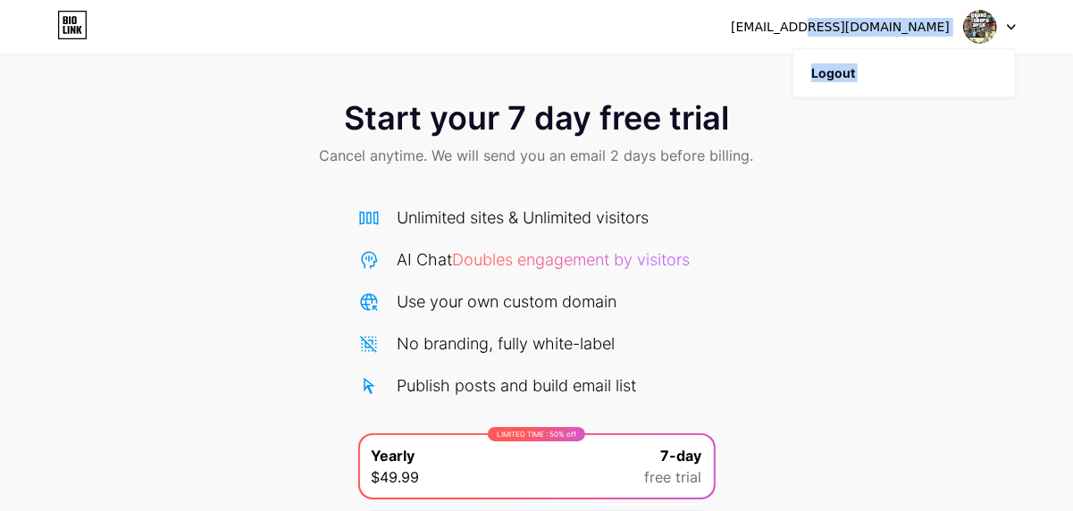
click at [971, 25] on img at bounding box center [980, 27] width 34 height 34
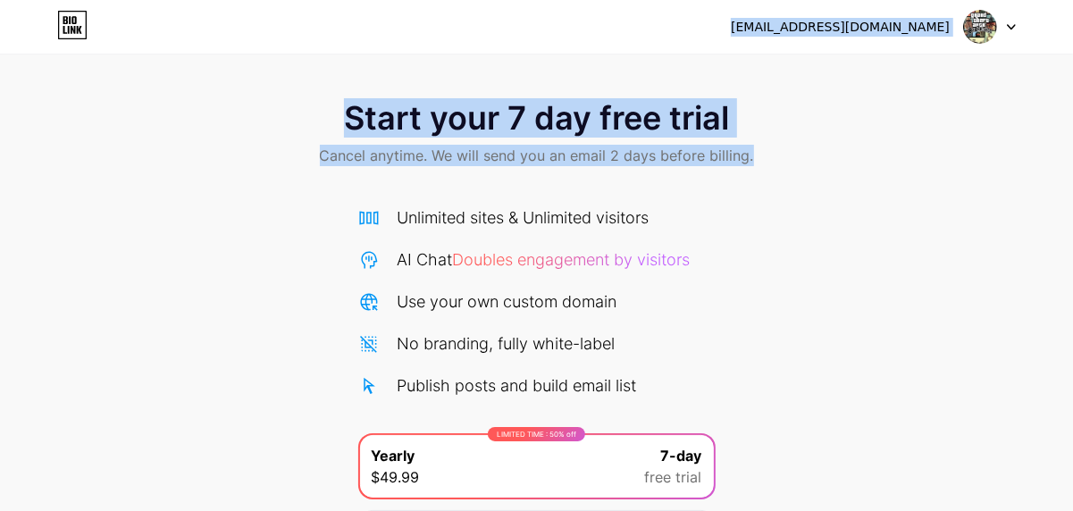
drag, startPoint x: 918, startPoint y: 256, endPoint x: 75, endPoint y: 25, distance: 873.8
click at [75, 25] on div "[EMAIL_ADDRESS][DOMAIN_NAME] Logout Link Copied Start your 7 day free trial Can…" at bounding box center [536, 324] width 1073 height 648
click at [75, 25] on icon at bounding box center [72, 25] width 30 height 29
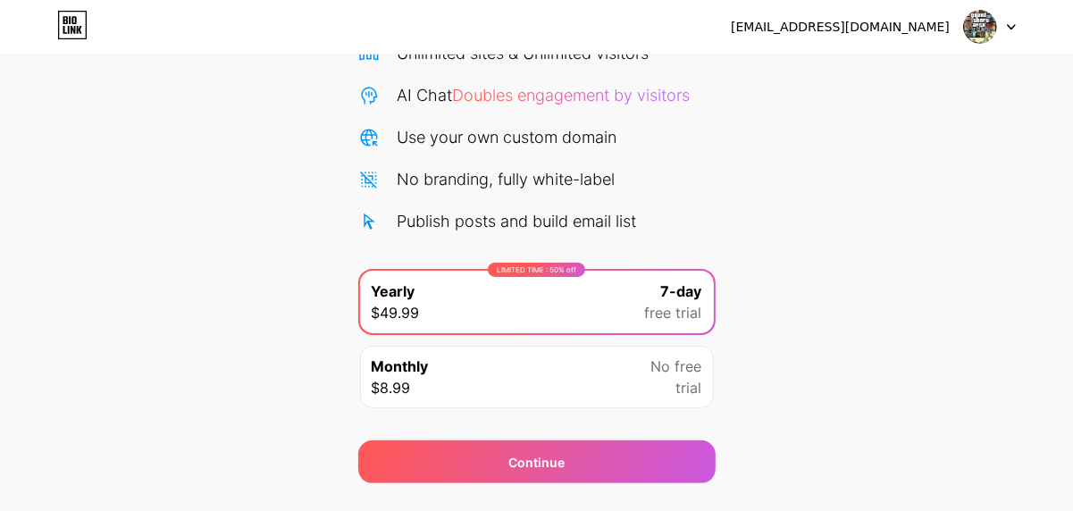
scroll to position [206, 0]
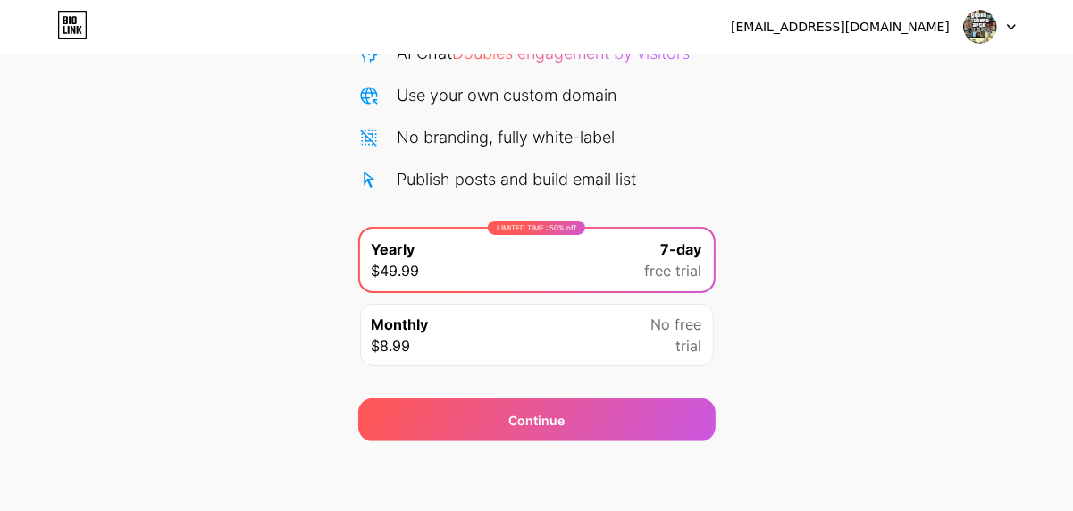
click at [80, 27] on icon at bounding box center [79, 30] width 5 height 8
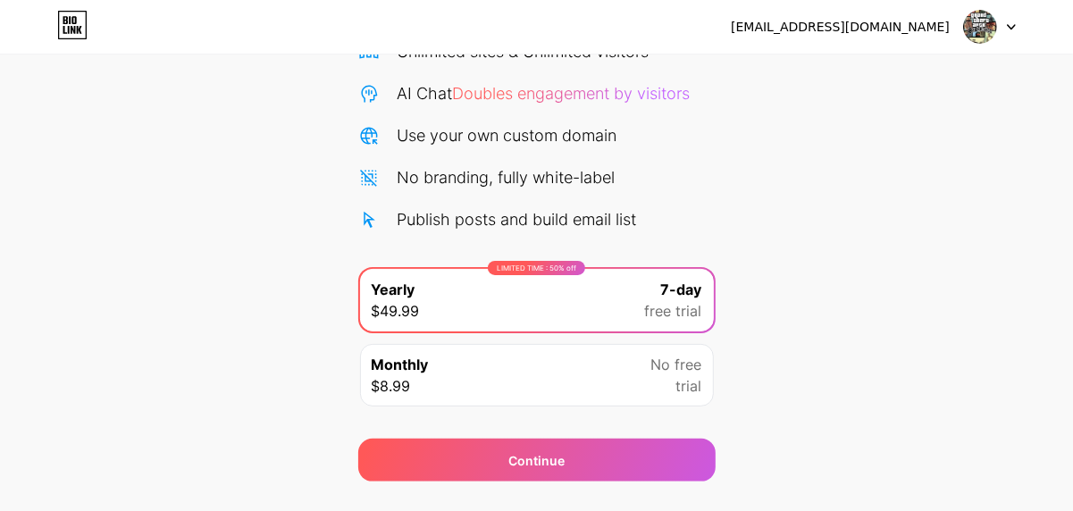
scroll to position [206, 0]
